Goal: Task Accomplishment & Management: Complete application form

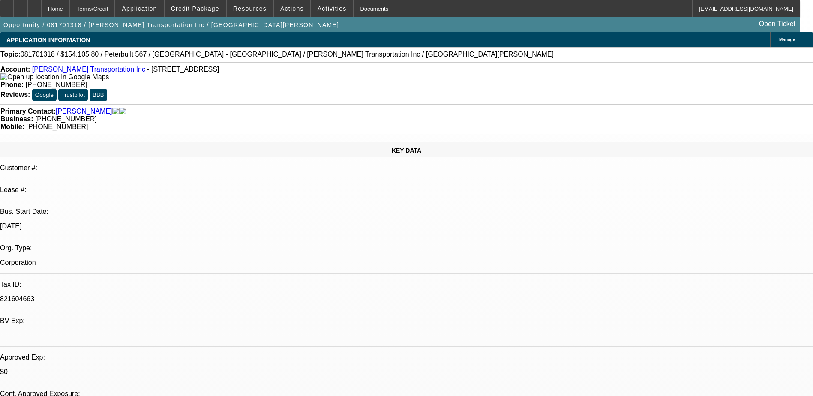
select select "0"
select select "2"
select select "0.1"
click at [213, 14] on span at bounding box center [195, 8] width 61 height 21
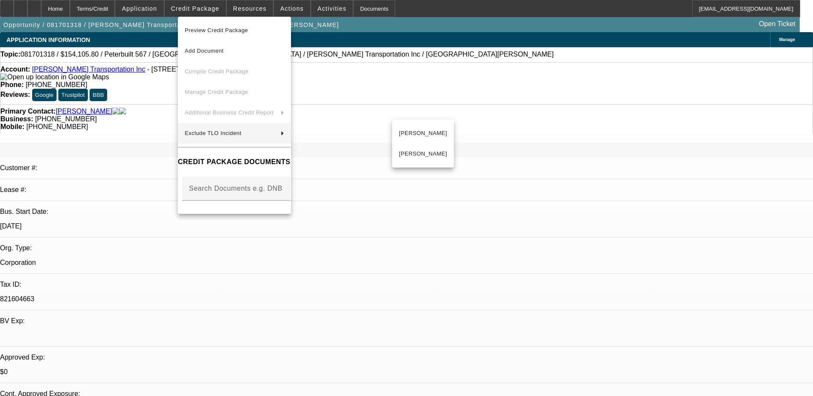
click at [544, 267] on div at bounding box center [406, 198] width 813 height 396
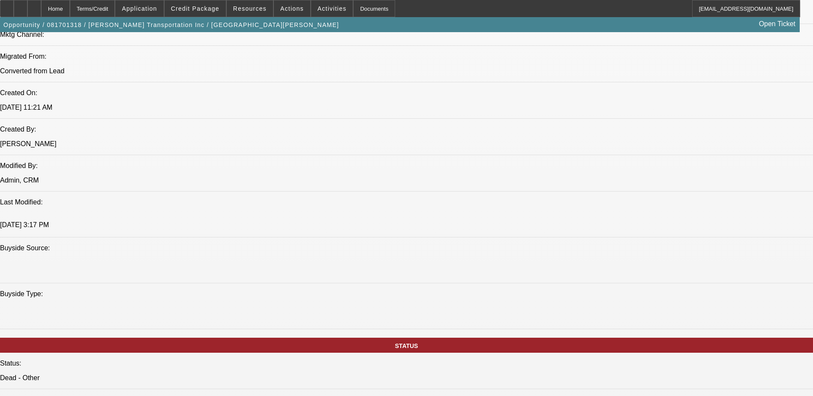
scroll to position [771, 0]
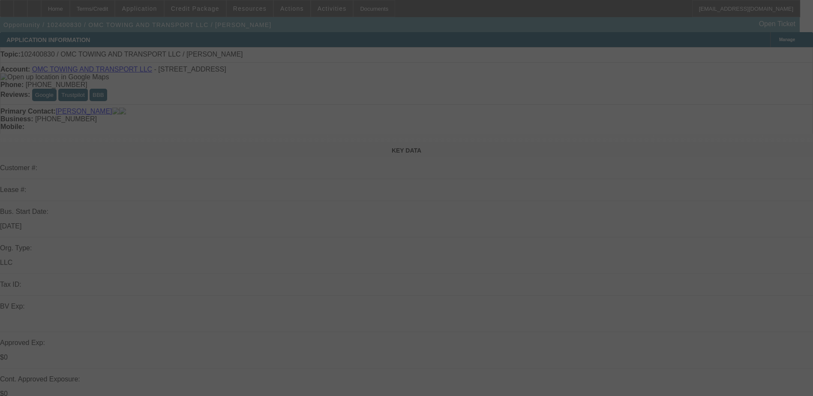
select select "0"
select select "2"
select select "0.1"
select select "4"
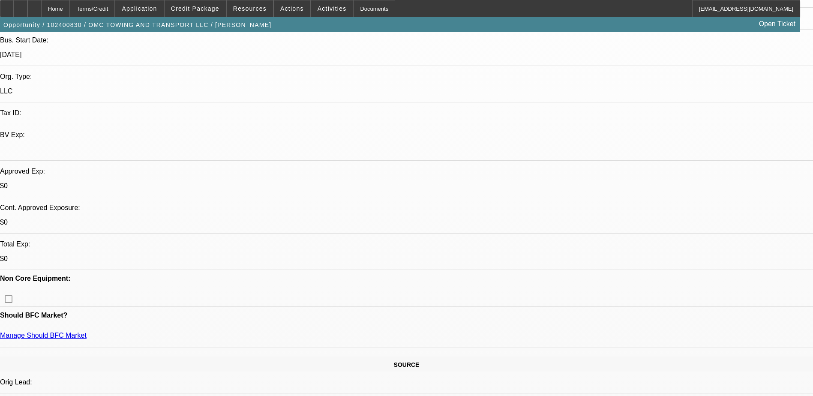
scroll to position [214, 0]
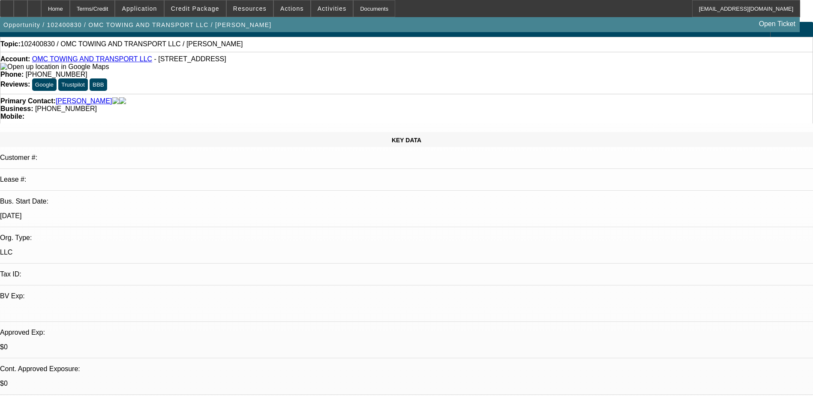
scroll to position [0, 0]
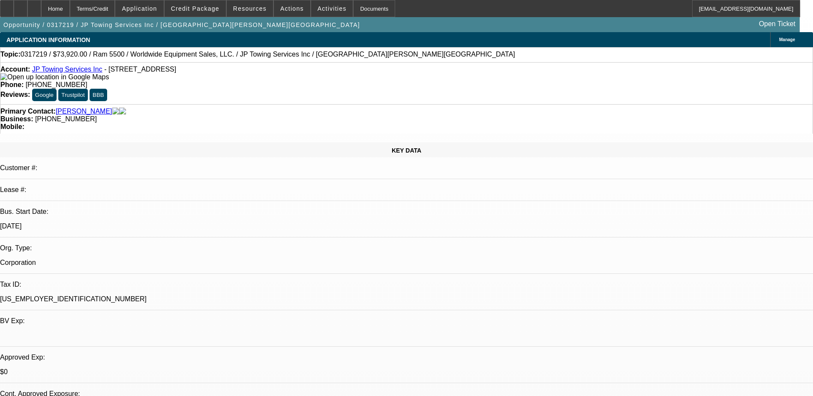
select select "0"
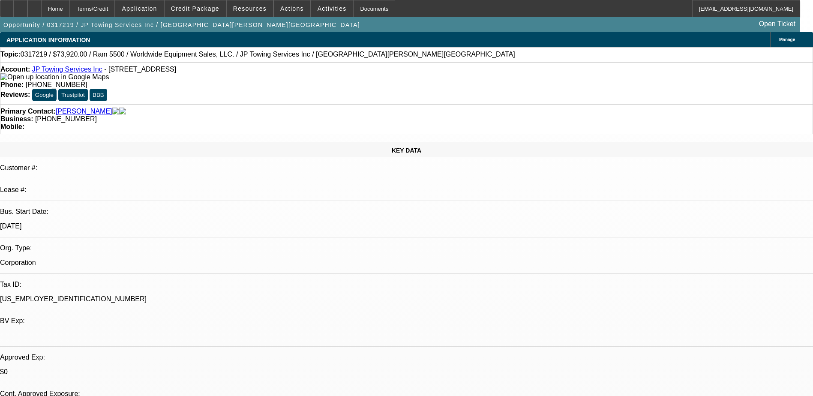
select select "0"
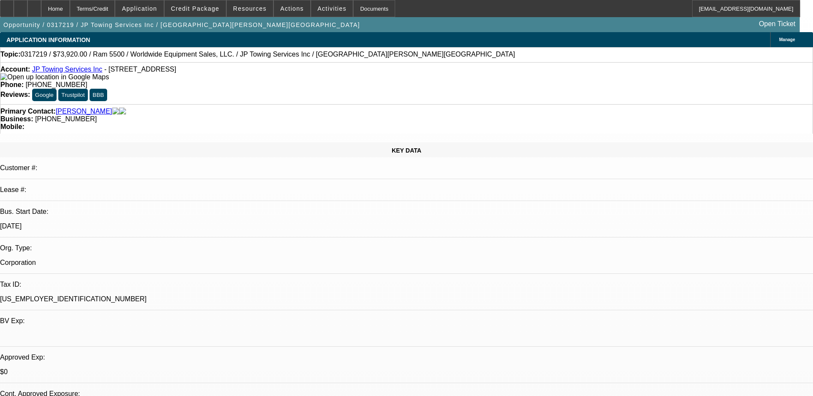
select select "0"
select select "1"
select select "6"
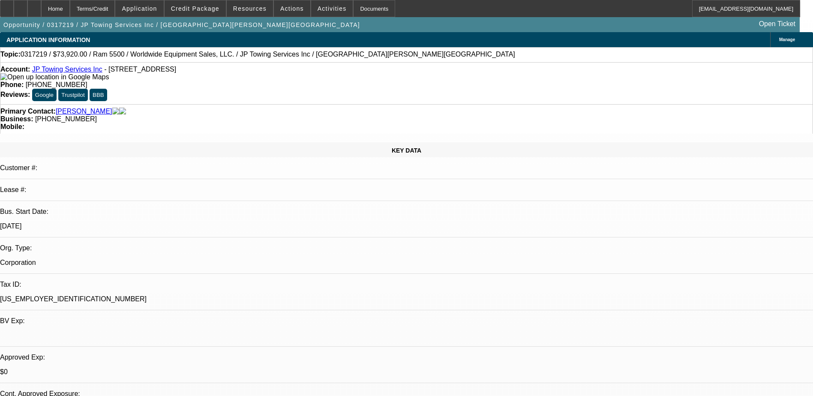
select select "1"
select select "6"
select select "1"
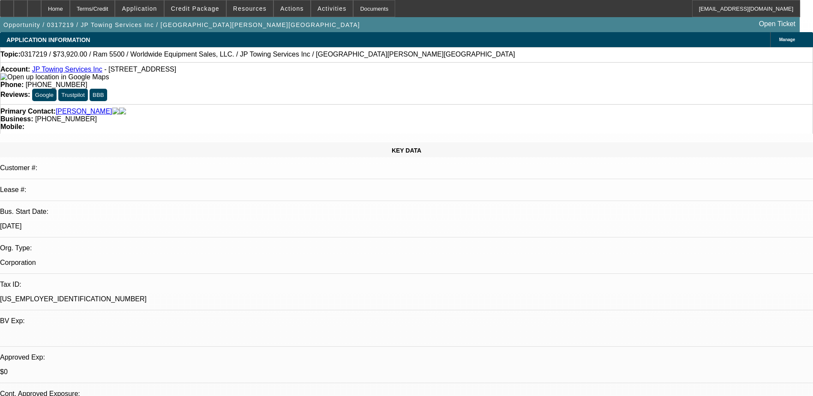
select select "6"
select select "1"
select select "6"
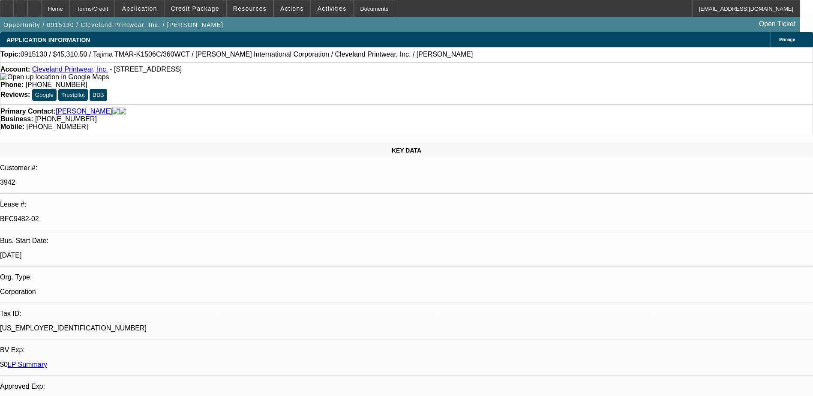
select select "0"
select select "2"
select select "0"
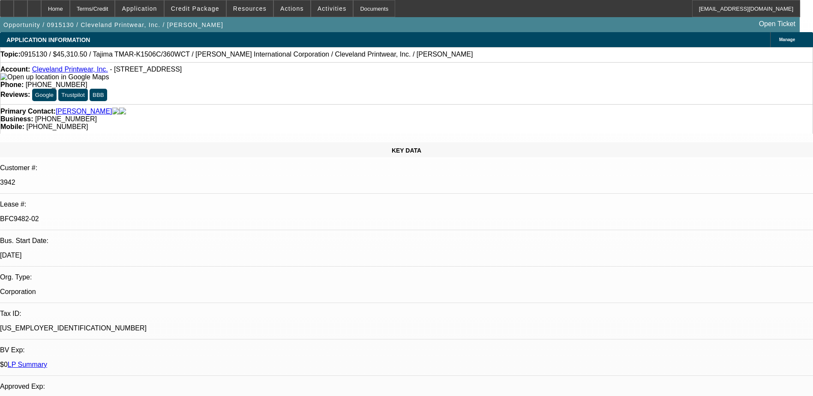
select select "0"
select select "2"
select select "0"
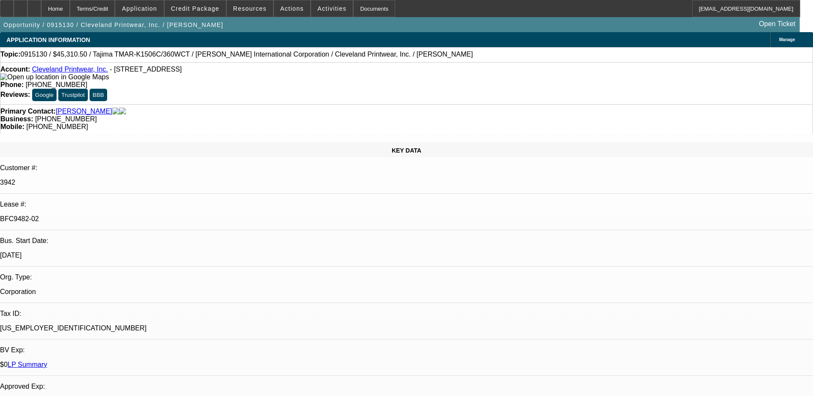
select select "0"
select select "2"
select select "0"
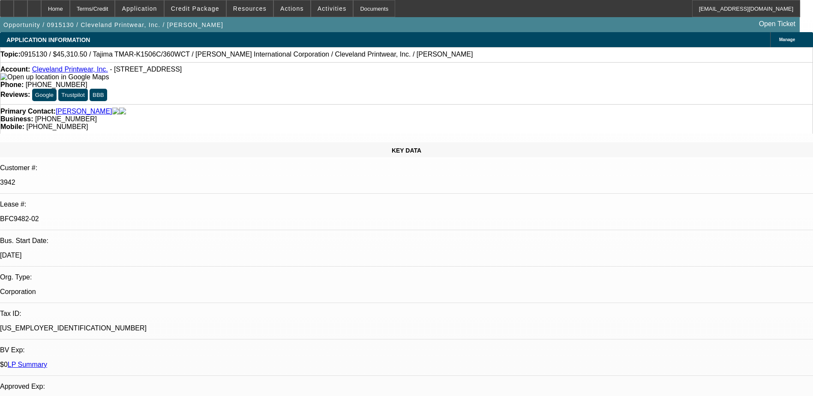
select select "2"
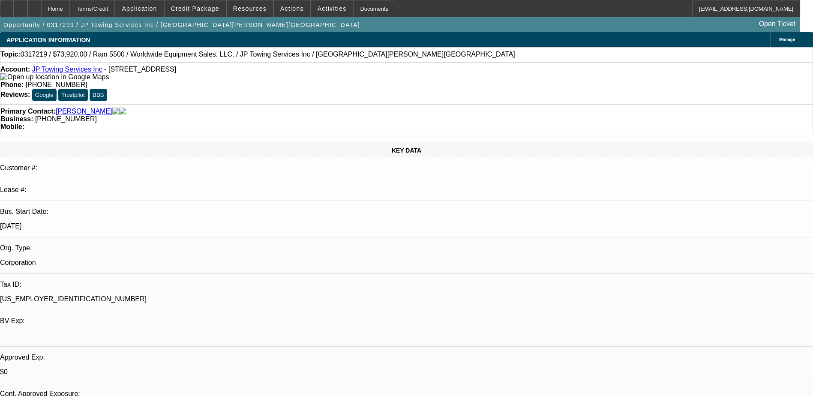
select select "0"
select select "6"
select select "0"
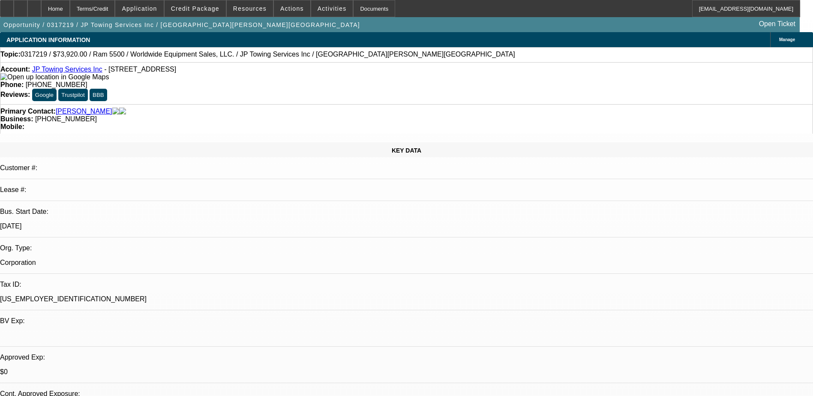
select select "0"
select select "6"
select select "0"
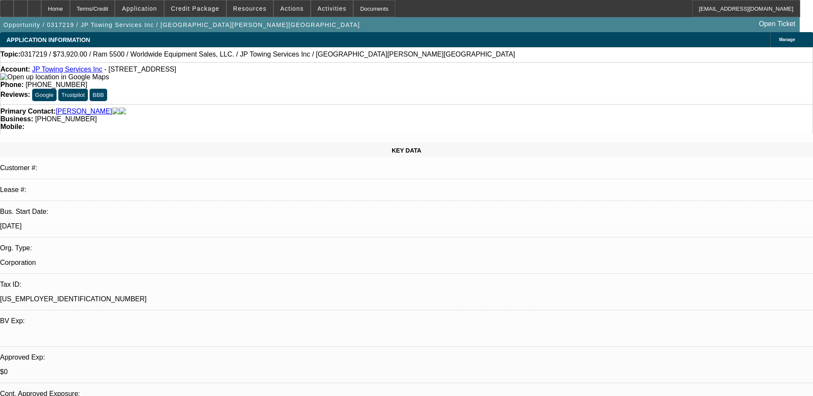
select select "0"
select select "6"
select select "0"
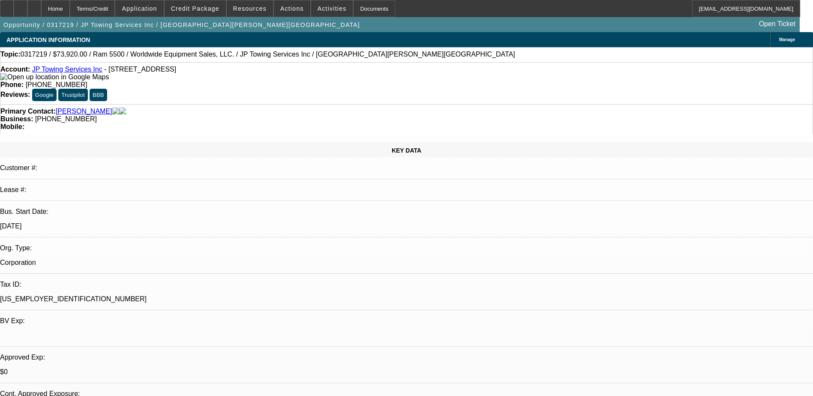
select select "6"
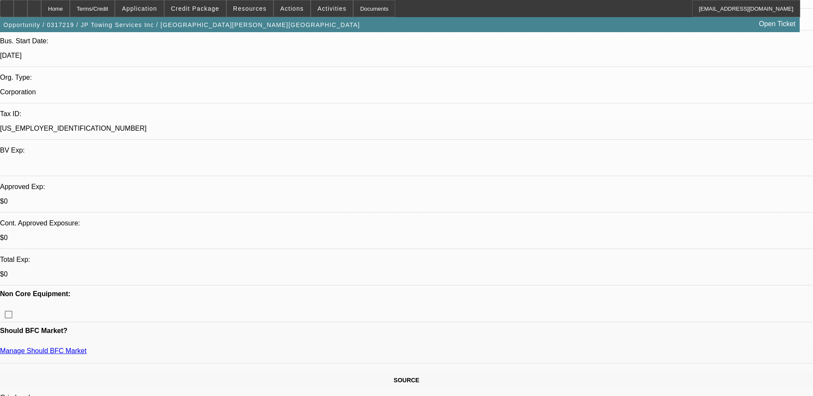
scroll to position [171, 0]
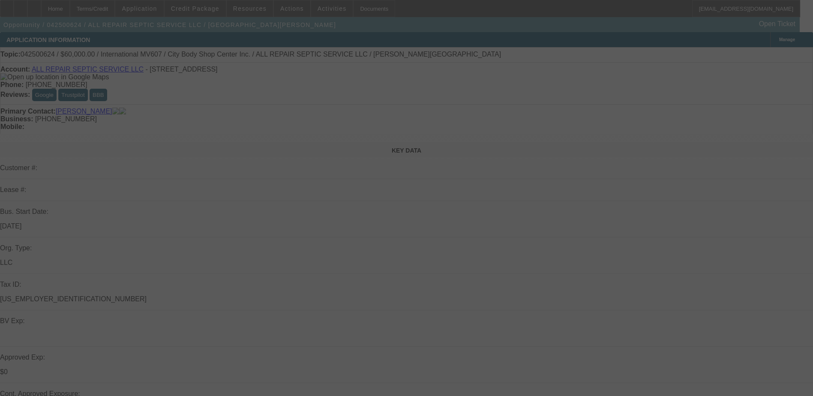
select select "0"
select select "2"
select select "0"
select select "2"
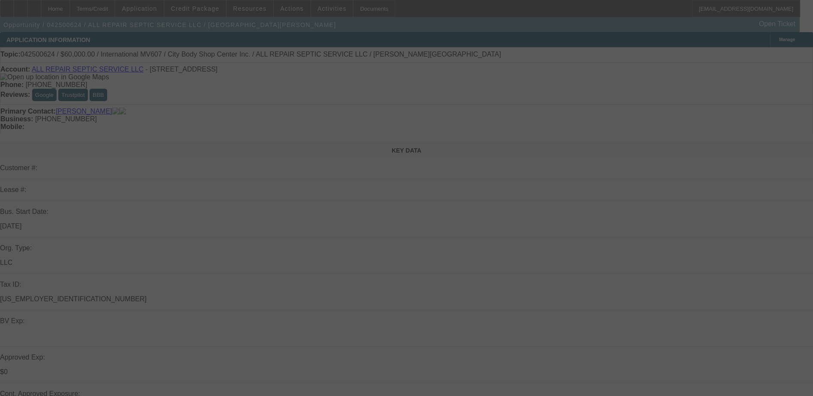
select select "0"
select select "2"
select select "0.1"
select select "4"
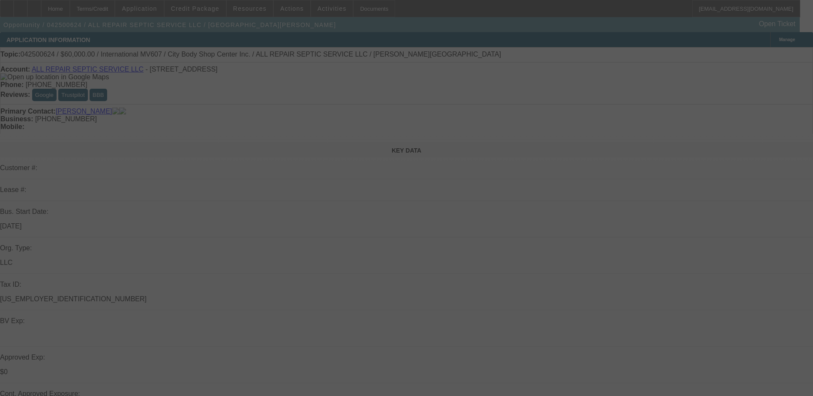
select select "0.2"
select select "2"
select select "0"
select select "6"
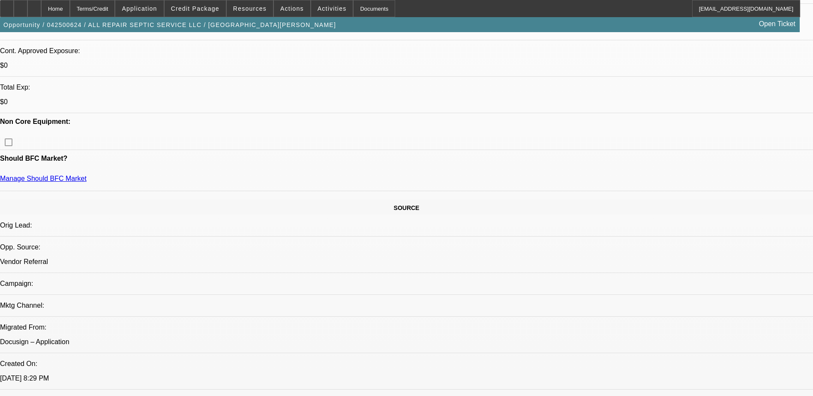
scroll to position [300, 0]
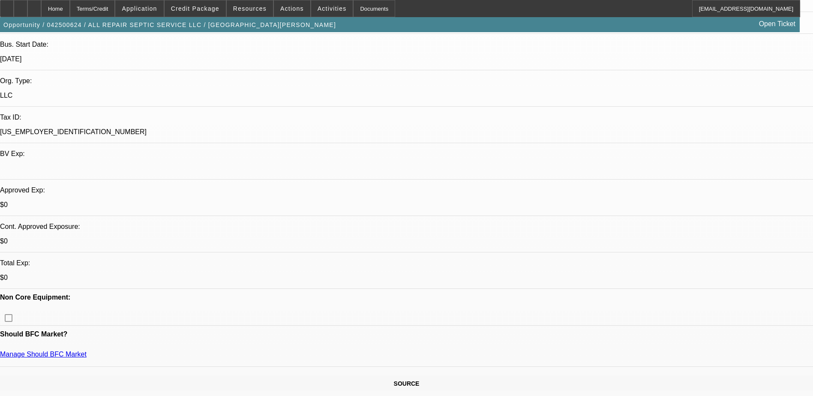
scroll to position [171, 0]
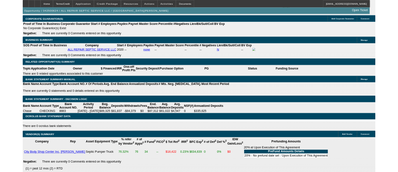
scroll to position [1328, 0]
